Goal: Task Accomplishment & Management: Use online tool/utility

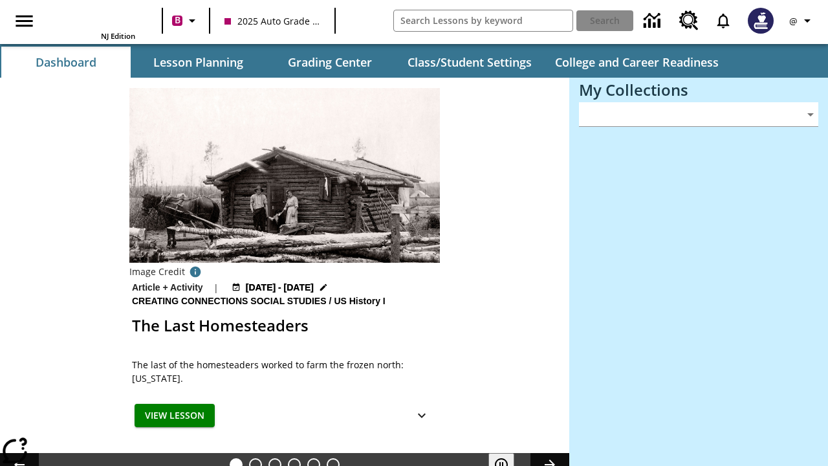
type input "-1"
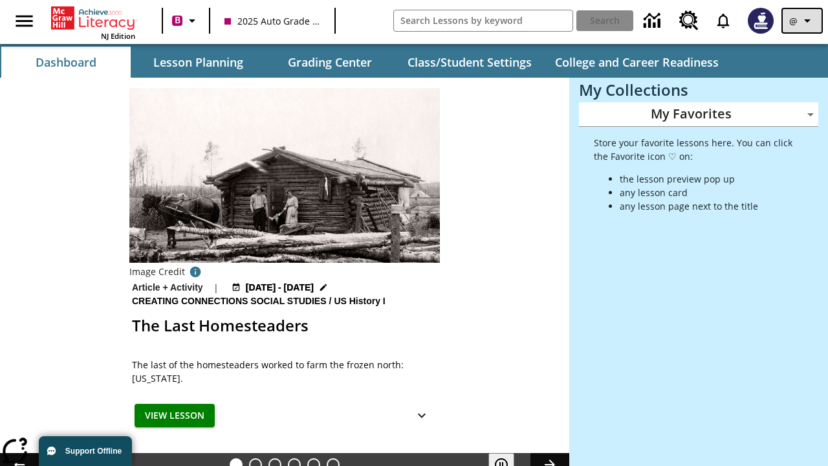
click at [802, 21] on icon "Profile/Settings" at bounding box center [807, 21] width 16 height 16
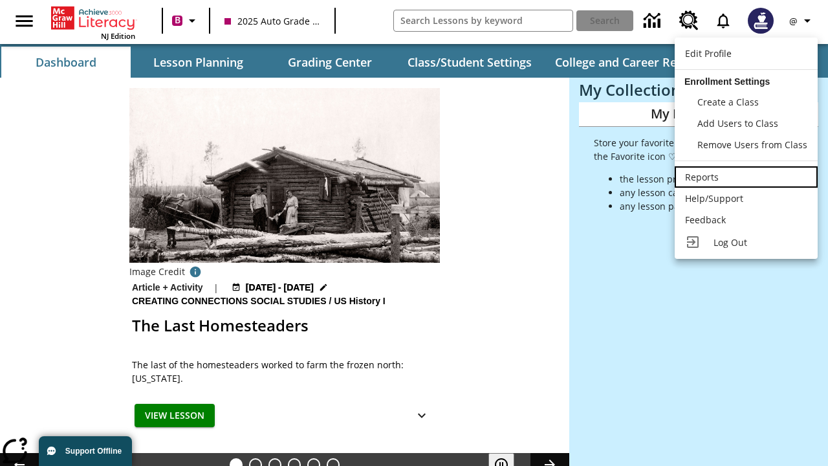
click at [746, 177] on div "Reports" at bounding box center [746, 177] width 122 height 14
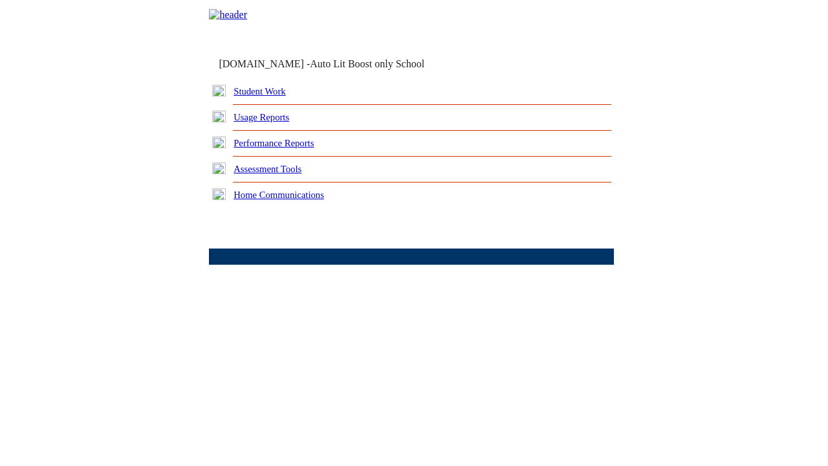
click at [288, 148] on link "Performance Reports" at bounding box center [273, 143] width 80 height 10
click at [0, 0] on link "How are my students performing on standards?" at bounding box center [0, 0] width 0 height 0
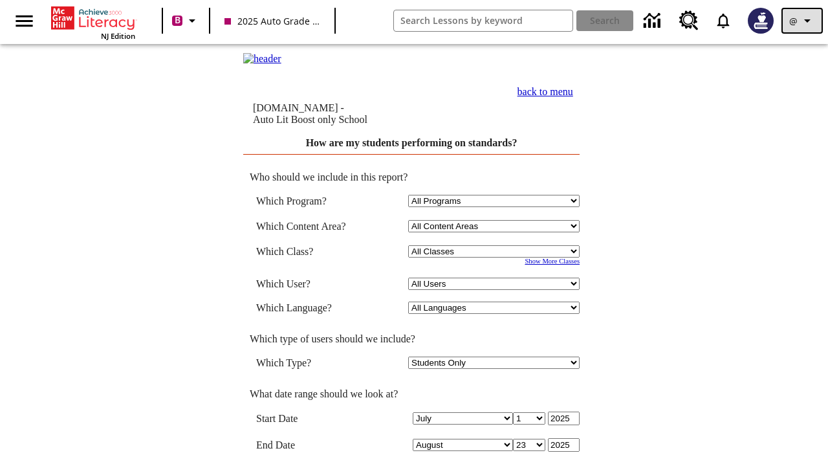
click at [802, 21] on icon "Profile/Settings" at bounding box center [807, 21] width 16 height 16
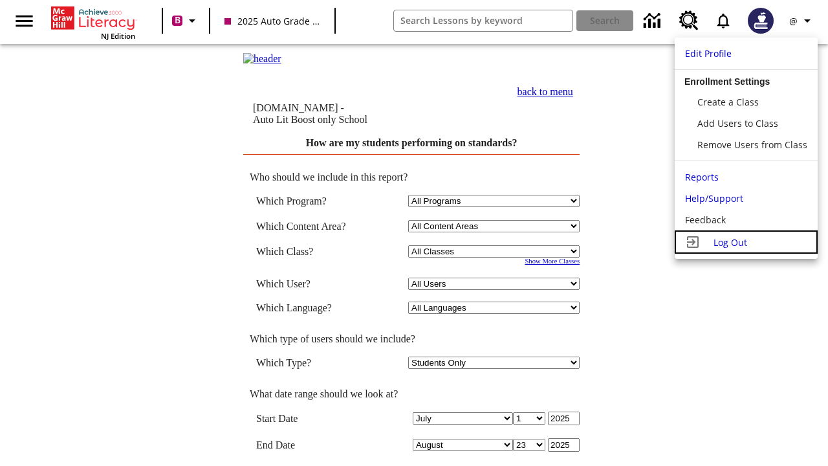
click at [746, 242] on span "Log Out" at bounding box center [730, 242] width 34 height 12
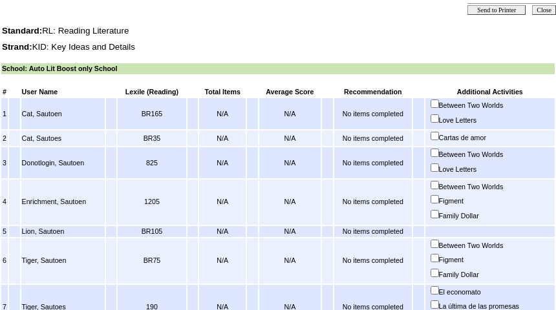
click at [435, 188] on input "Between Two Worlds" at bounding box center [435, 185] width 8 height 8
checkbox input "true"
